Goal: Information Seeking & Learning: Learn about a topic

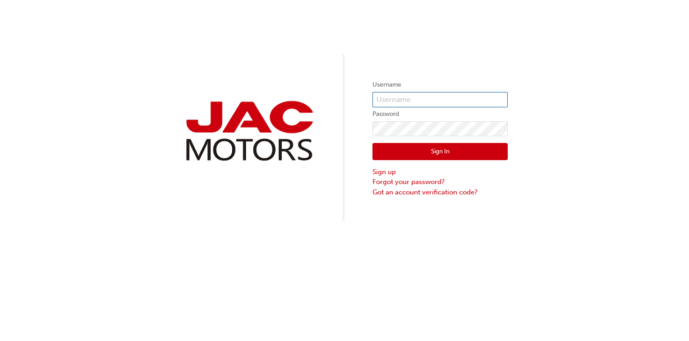
click at [396, 98] on input "text" at bounding box center [439, 99] width 135 height 15
click at [0, 340] on com-1password-button at bounding box center [0, 341] width 0 height 0
click at [480, 97] on input "text" at bounding box center [439, 99] width 135 height 15
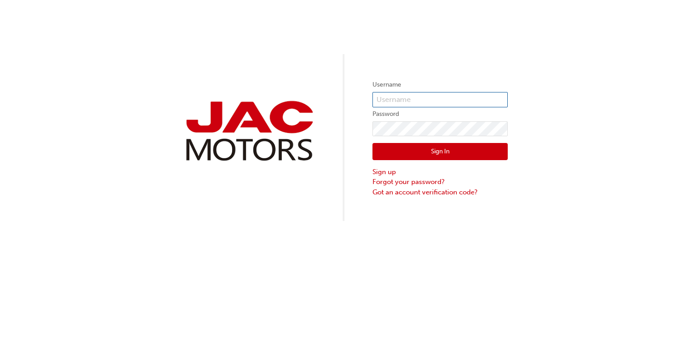
drag, startPoint x: 477, startPoint y: 98, endPoint x: 498, endPoint y: 101, distance: 20.9
click at [486, 98] on input "text" at bounding box center [439, 99] width 135 height 15
click at [0, 340] on com-1password-button at bounding box center [0, 341] width 0 height 0
drag, startPoint x: 440, startPoint y: 96, endPoint x: 436, endPoint y: 96, distance: 4.6
click at [439, 96] on input "text" at bounding box center [439, 99] width 135 height 15
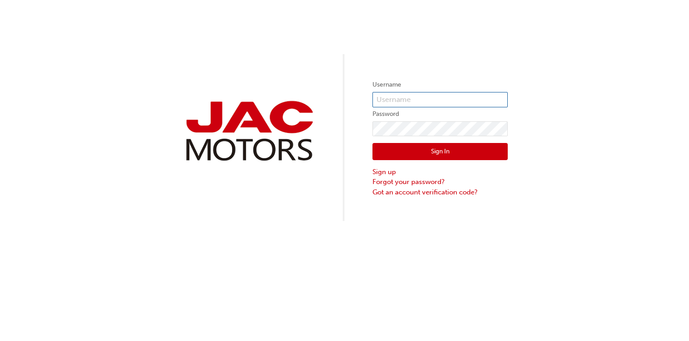
click at [425, 99] on input "text" at bounding box center [439, 99] width 135 height 15
click at [494, 106] on input "text" at bounding box center [439, 99] width 135 height 15
click at [0, 340] on com-1password-button at bounding box center [0, 341] width 0 height 0
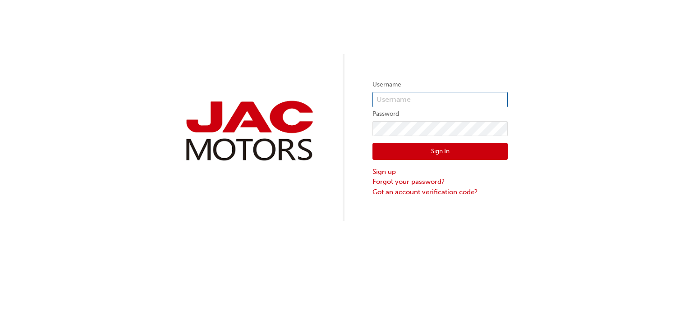
click at [385, 95] on input "text" at bounding box center [439, 99] width 135 height 15
type input "TK1017"
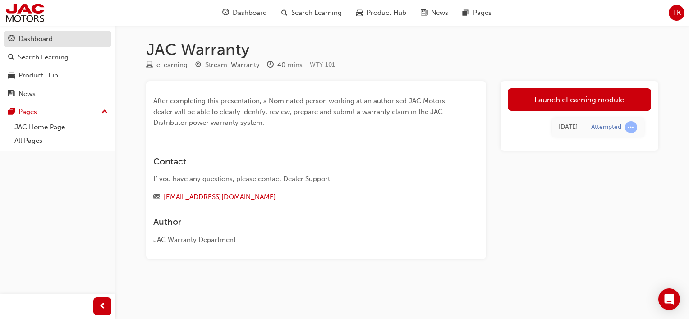
click at [63, 41] on div "Dashboard" at bounding box center [57, 38] width 99 height 11
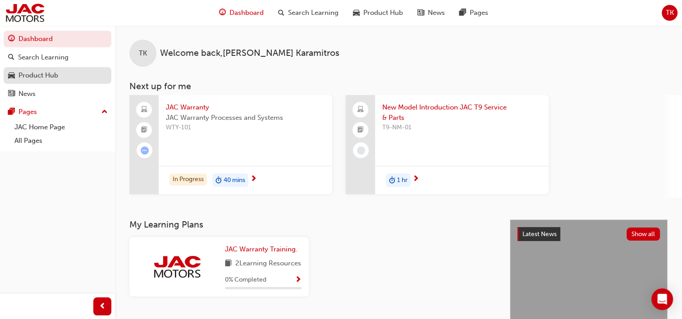
click at [40, 80] on div "Product Hub" at bounding box center [38, 75] width 40 height 10
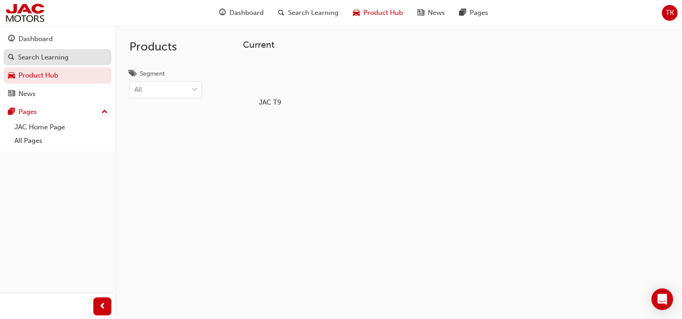
click at [53, 50] on link "Search Learning" at bounding box center [58, 57] width 108 height 17
